Goal: Transaction & Acquisition: Subscribe to service/newsletter

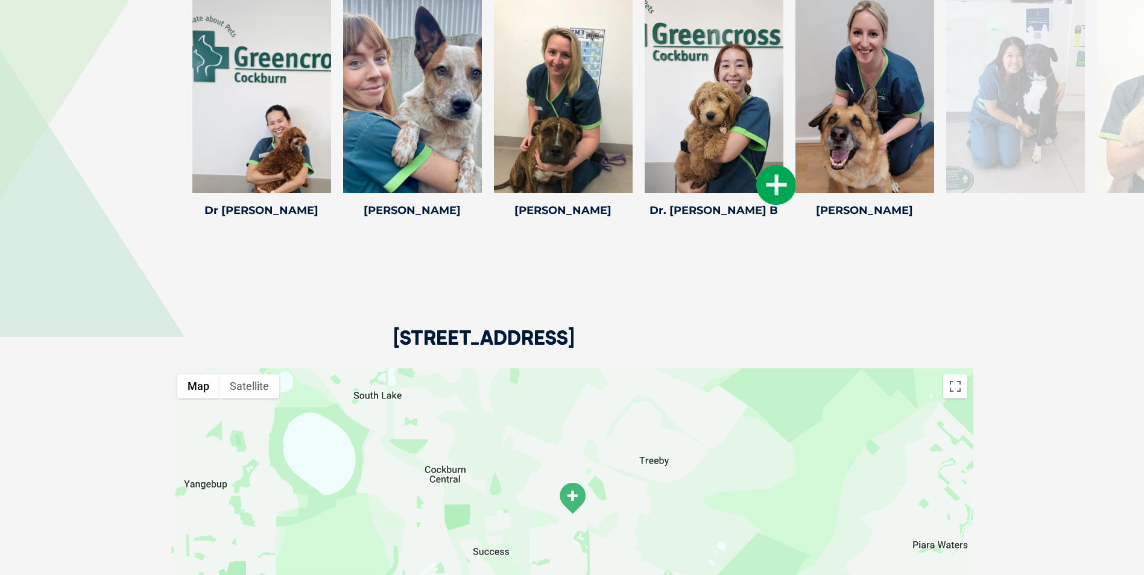
scroll to position [1782, 0]
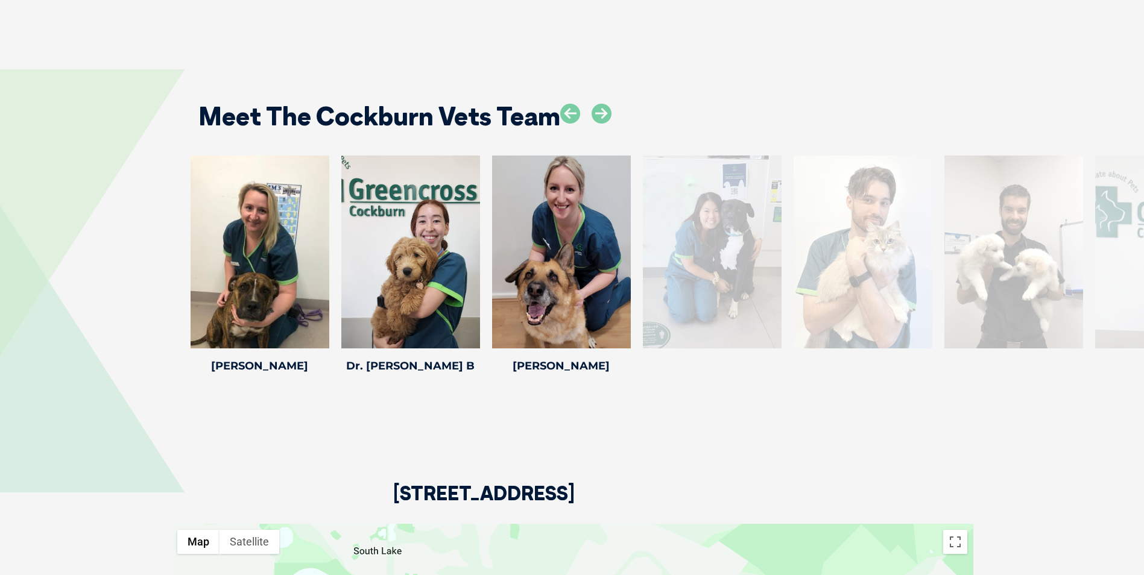
drag, startPoint x: 1045, startPoint y: 245, endPoint x: 736, endPoint y: 247, distance: 309.3
click at [736, 247] on div at bounding box center [712, 252] width 139 height 193
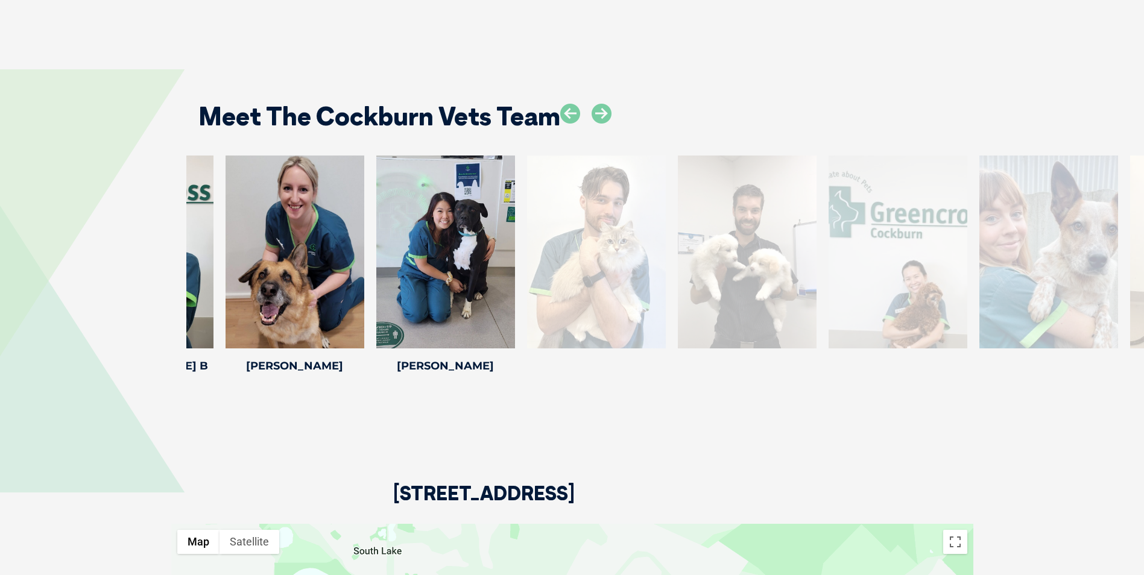
drag, startPoint x: 1065, startPoint y: 224, endPoint x: 646, endPoint y: 221, distance: 419.0
click at [646, 221] on div at bounding box center [596, 252] width 139 height 193
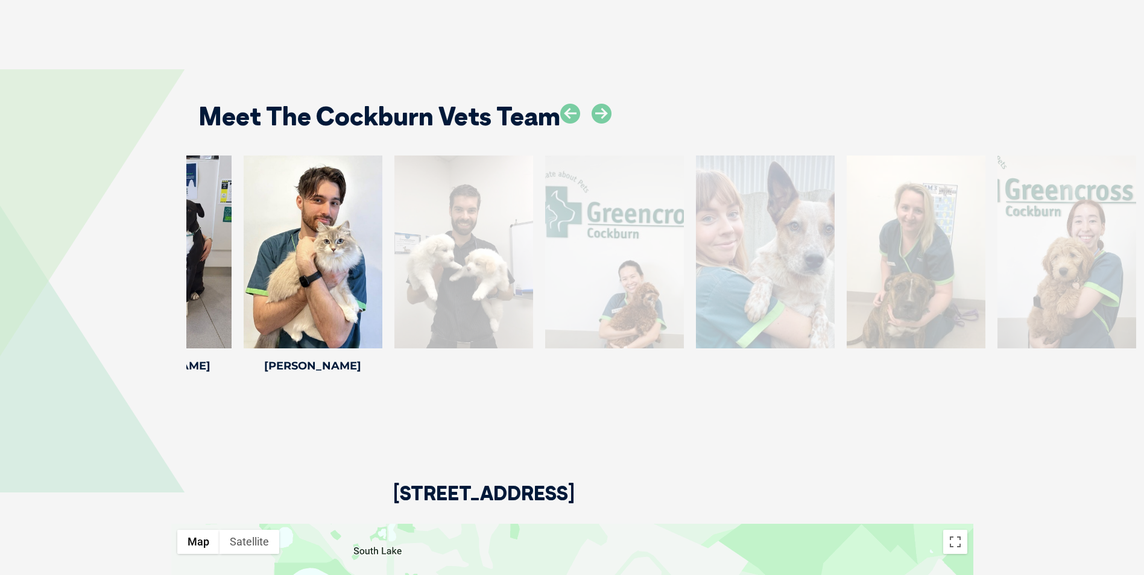
drag, startPoint x: 1059, startPoint y: 199, endPoint x: 507, endPoint y: 215, distance: 551.9
click at [507, 215] on div at bounding box center [463, 252] width 139 height 193
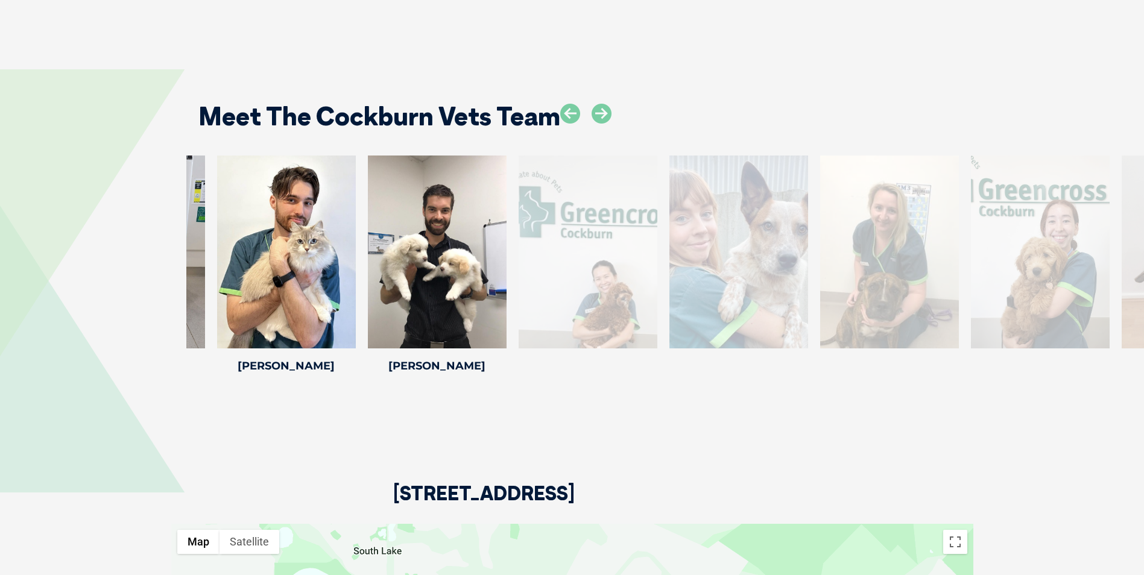
drag, startPoint x: 1047, startPoint y: 199, endPoint x: 620, endPoint y: 216, distance: 427.8
click at [620, 216] on div at bounding box center [587, 252] width 139 height 193
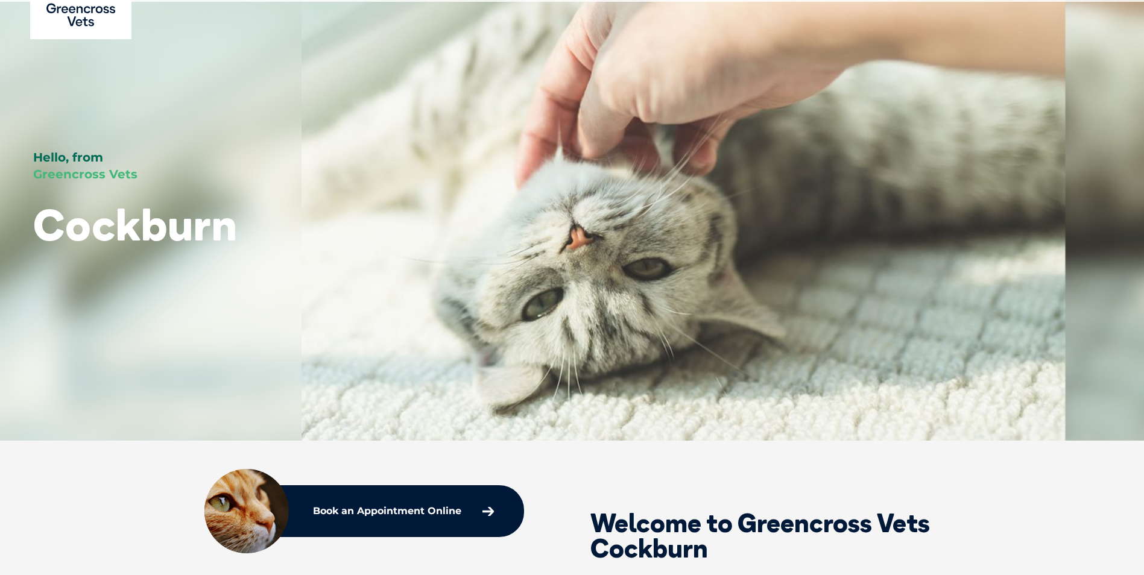
scroll to position [0, 0]
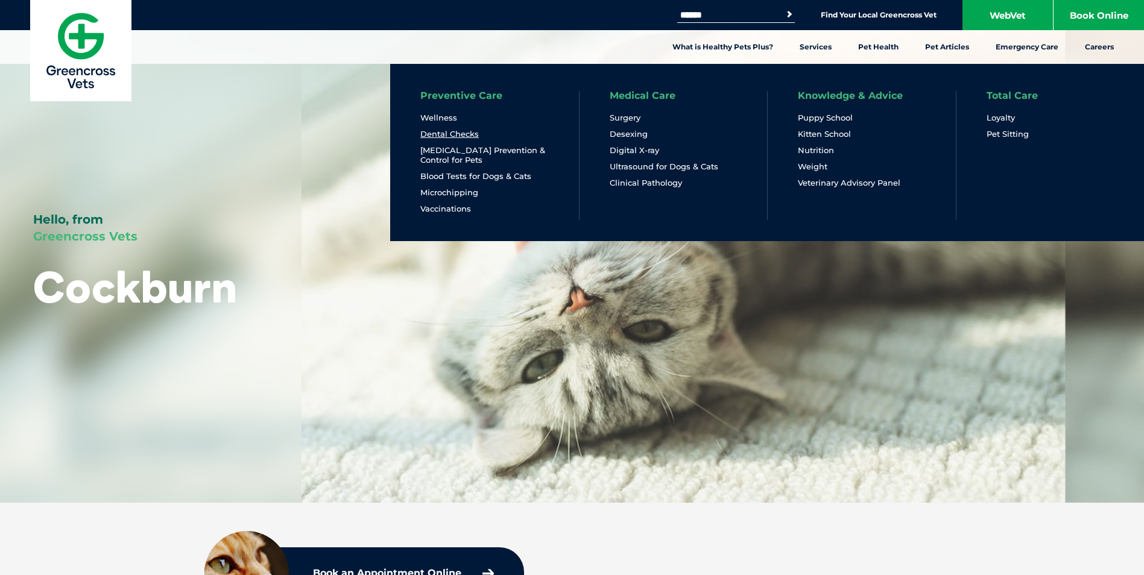
click at [445, 131] on link "Dental Checks" at bounding box center [449, 134] width 58 height 10
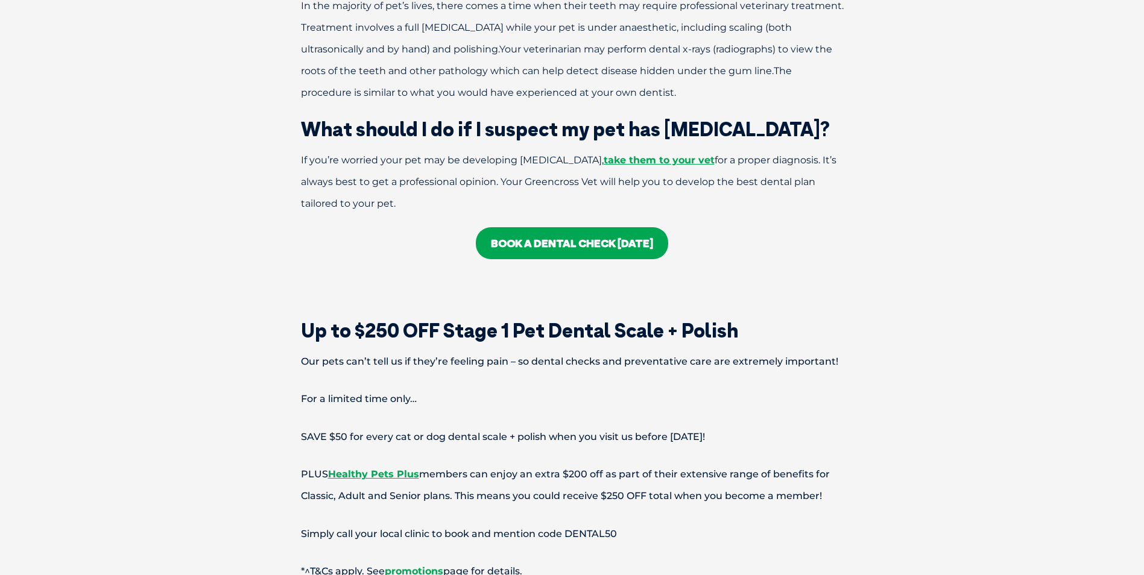
scroll to position [2713, 0]
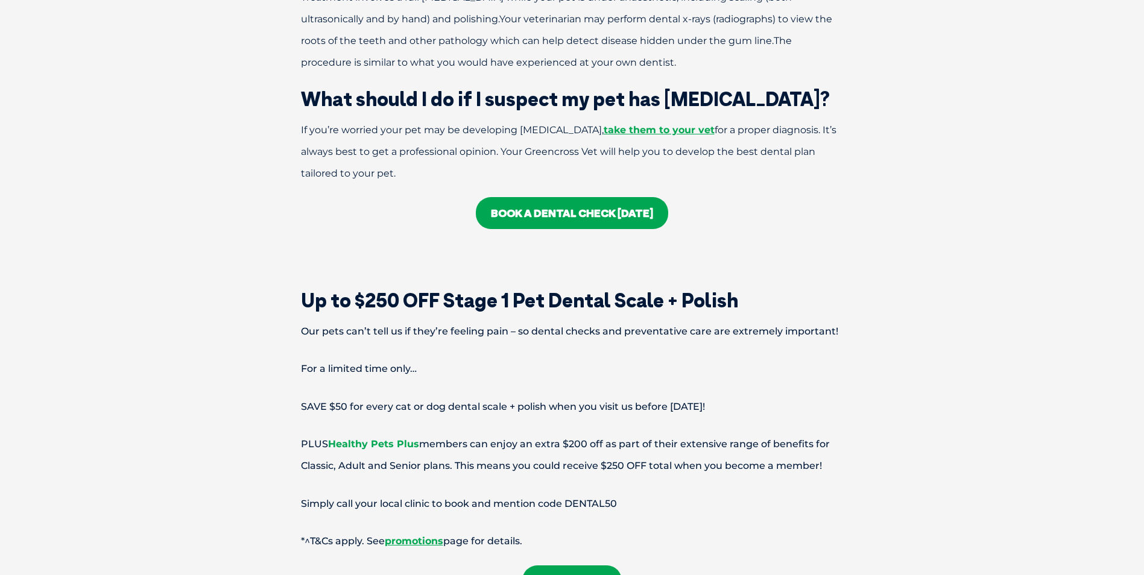
click at [383, 438] on link "Healthy Pets Plus" at bounding box center [373, 443] width 91 height 11
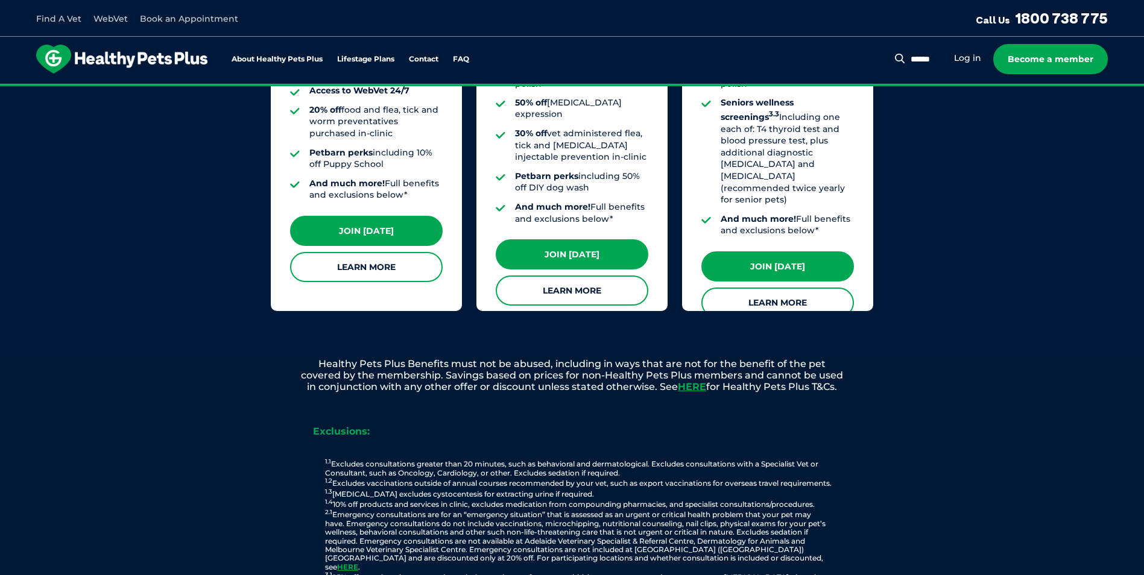
scroll to position [1206, 0]
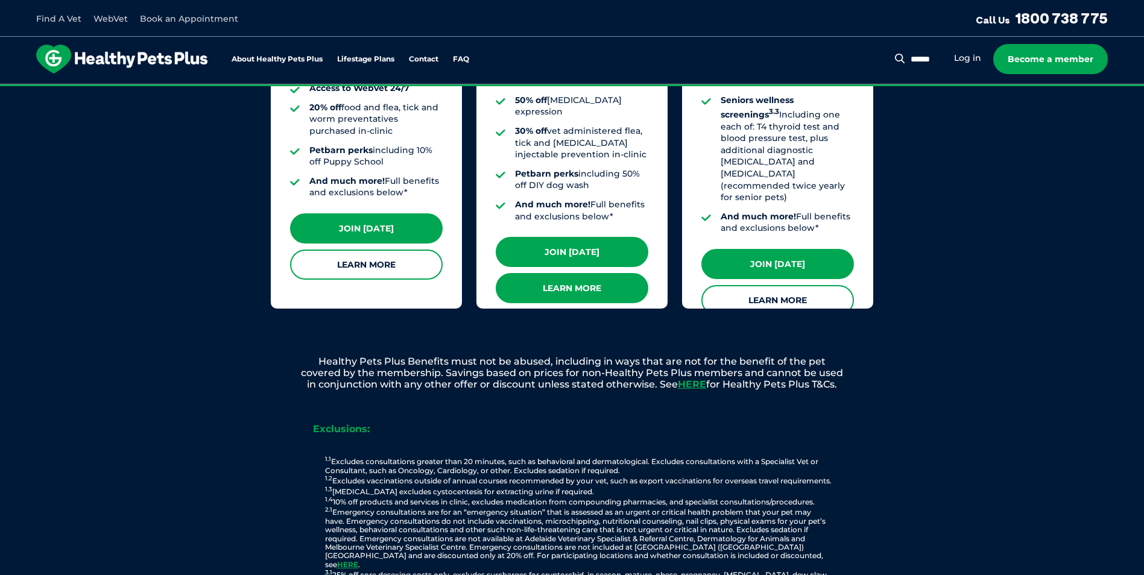
click at [585, 273] on link "Learn More" at bounding box center [572, 288] width 153 height 30
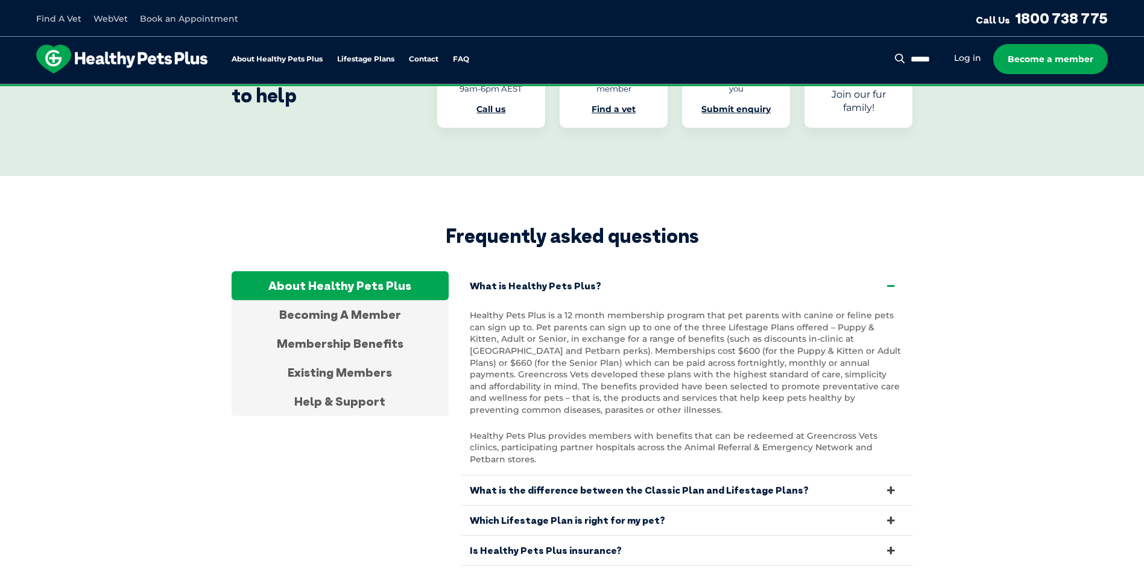
scroll to position [3942, 0]
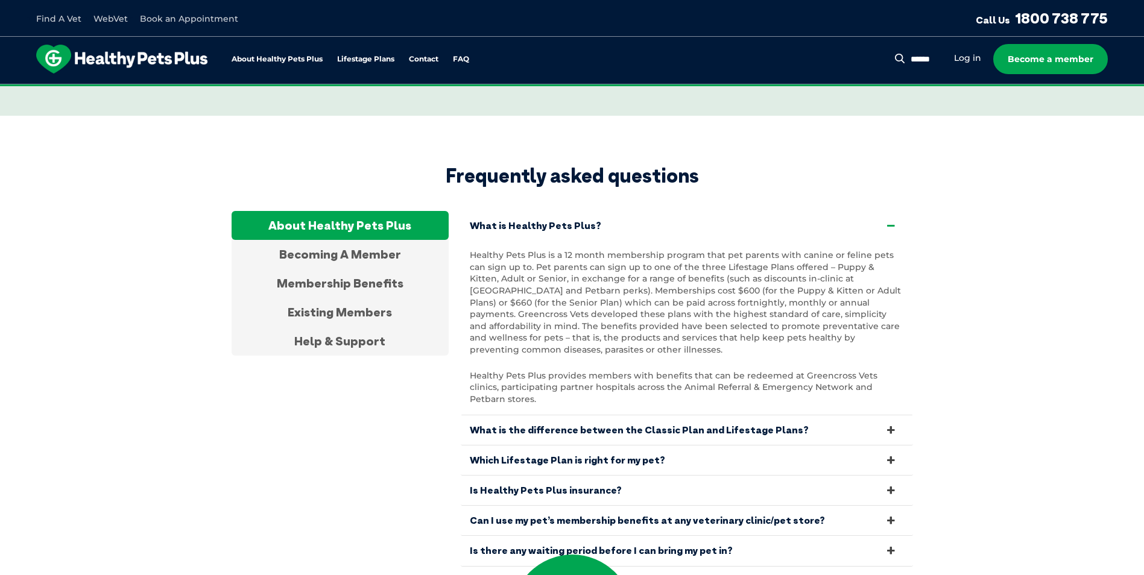
click at [892, 485] on icon at bounding box center [890, 490] width 13 height 11
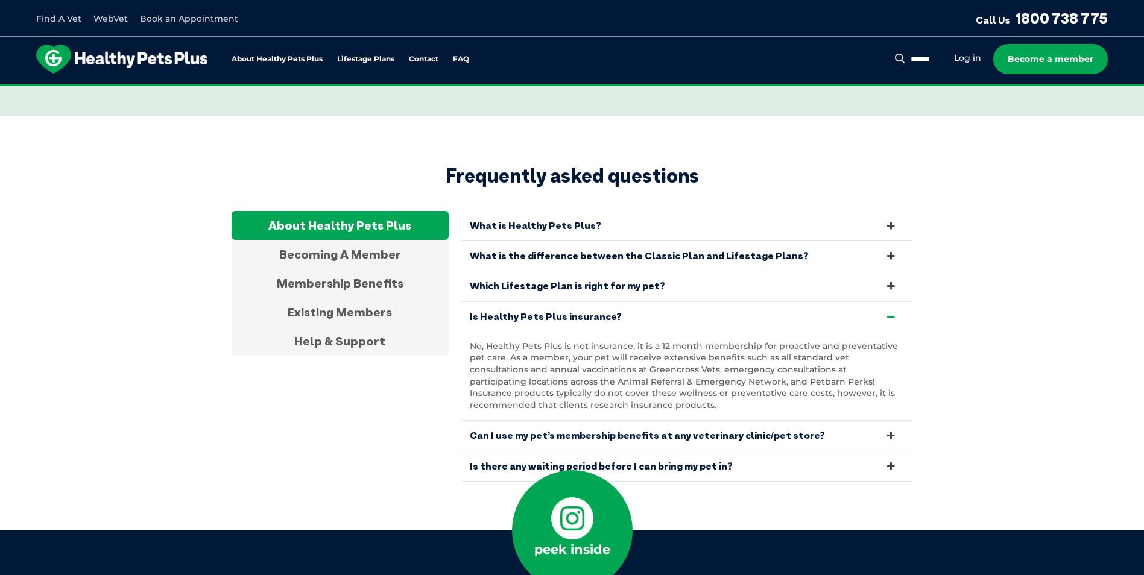
click at [887, 311] on icon at bounding box center [890, 316] width 13 height 11
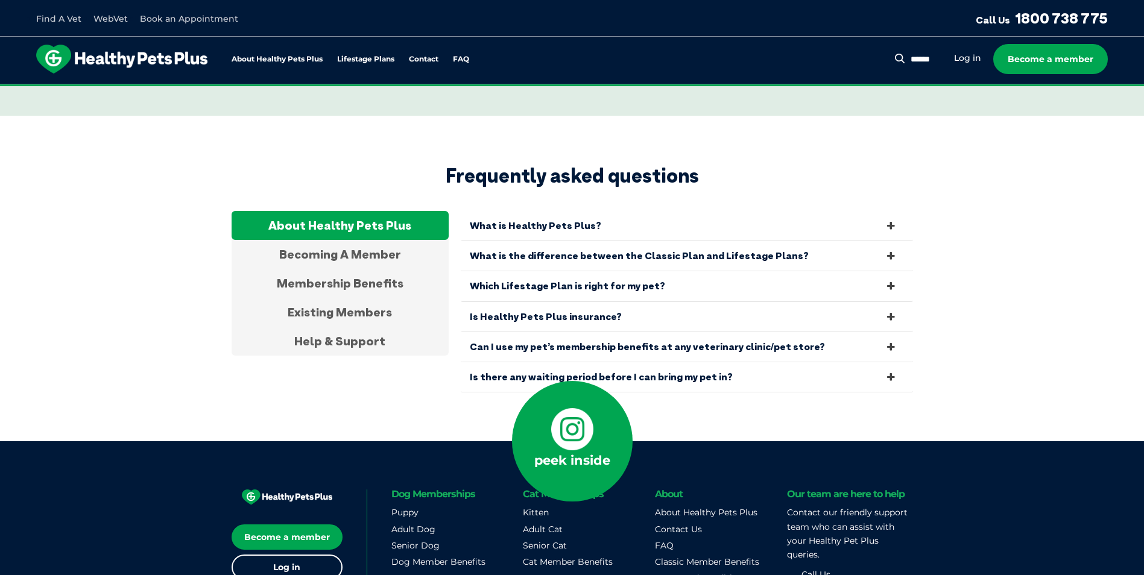
click at [887, 341] on icon at bounding box center [890, 346] width 13 height 11
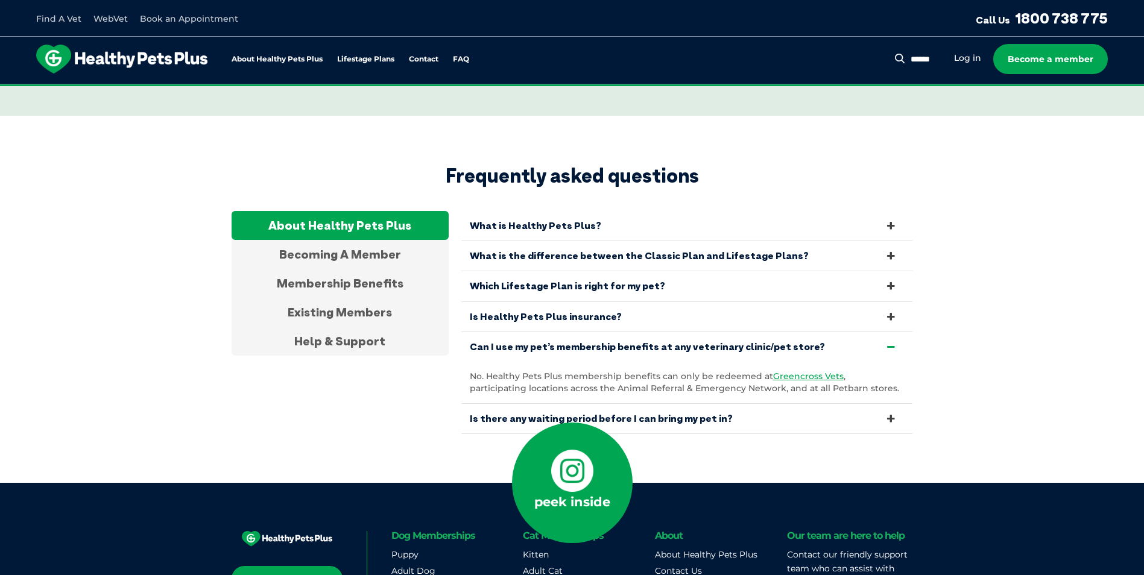
click at [893, 341] on icon at bounding box center [890, 346] width 13 height 11
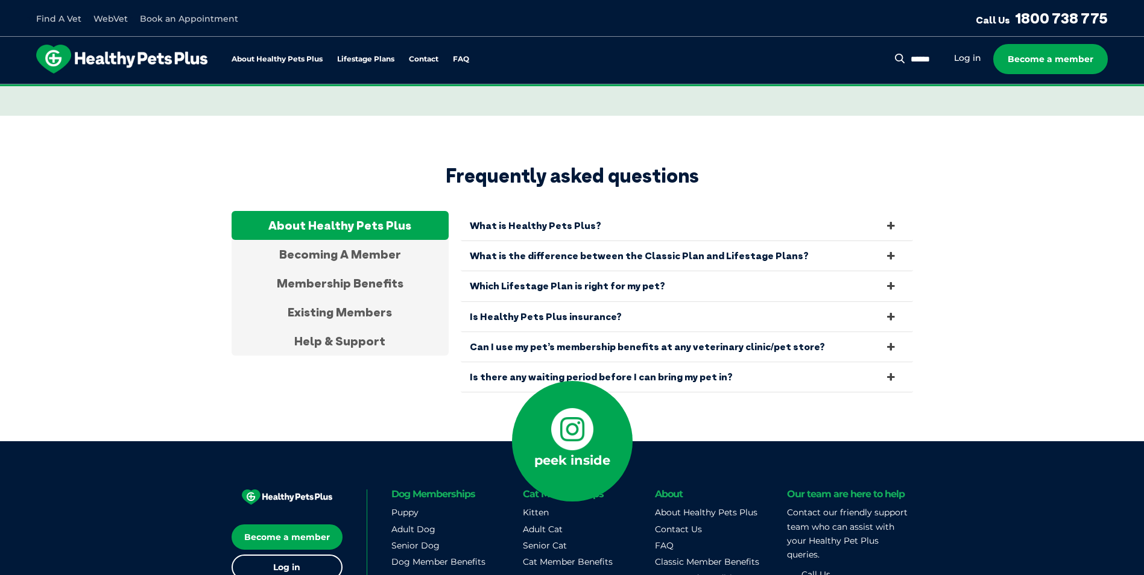
click at [890, 371] on icon at bounding box center [890, 376] width 13 height 11
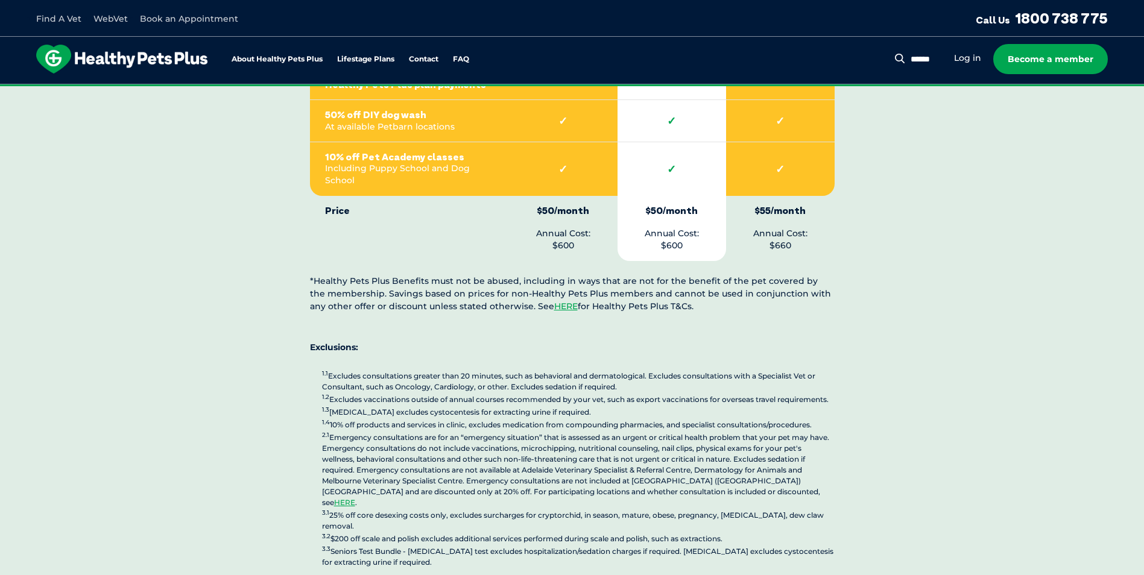
scroll to position [3038, 0]
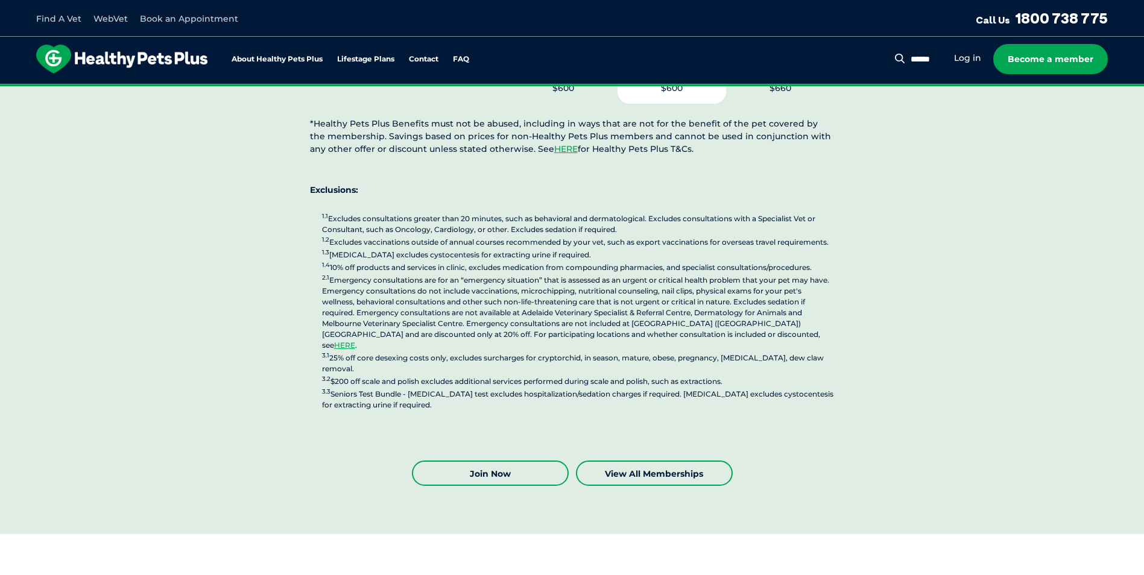
click at [507, 461] on link "Join Now" at bounding box center [490, 473] width 157 height 25
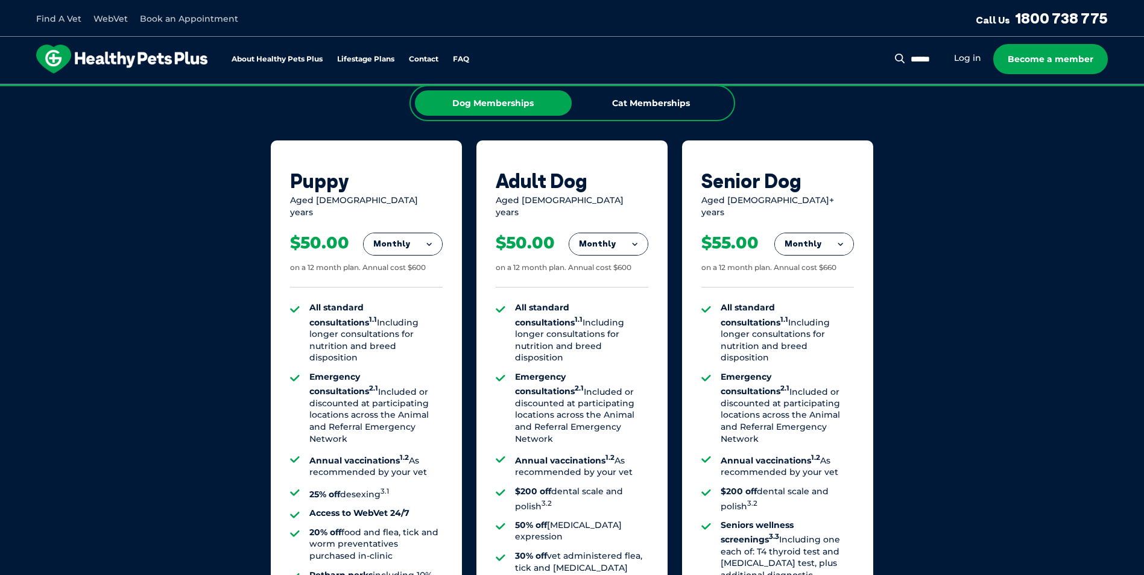
scroll to position [784, 0]
